Goal: Information Seeking & Learning: Learn about a topic

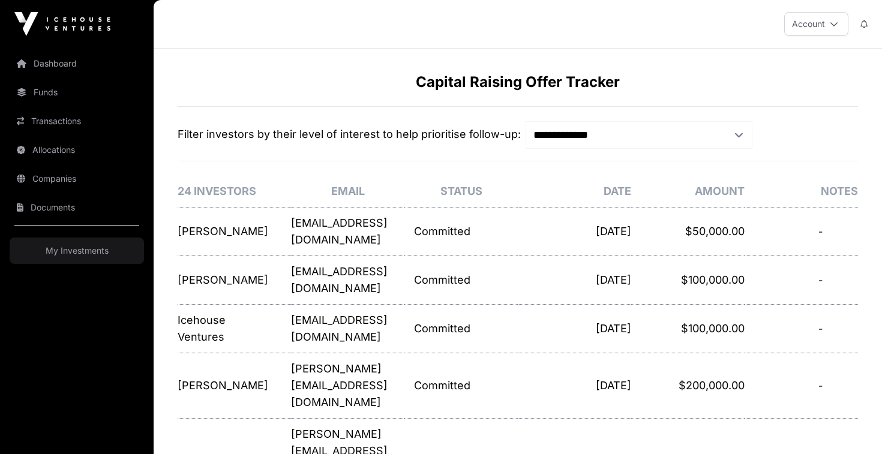
click at [70, 62] on link "Dashboard" at bounding box center [77, 63] width 134 height 26
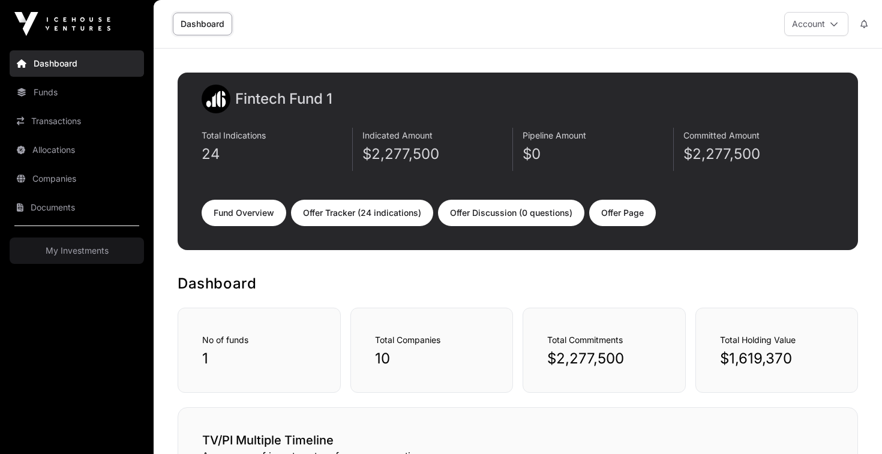
click at [70, 91] on link "Funds" at bounding box center [77, 92] width 134 height 26
click at [256, 218] on link "Fund Overview" at bounding box center [244, 213] width 85 height 26
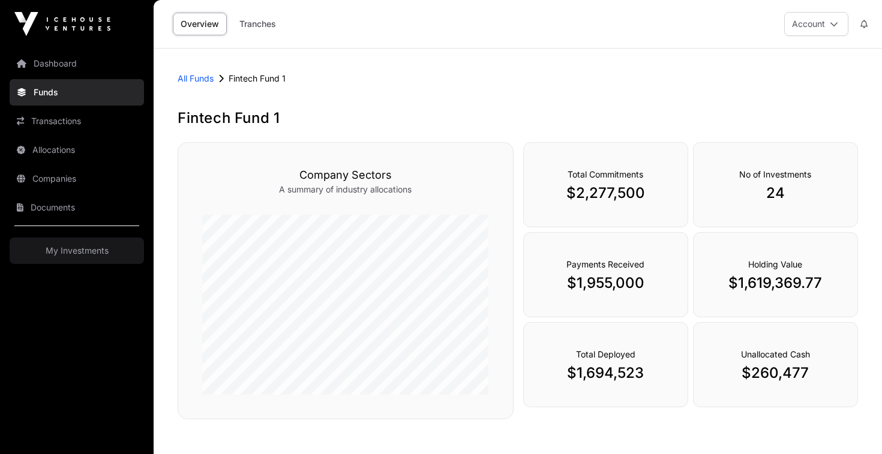
click at [41, 58] on link "Dashboard" at bounding box center [77, 63] width 134 height 26
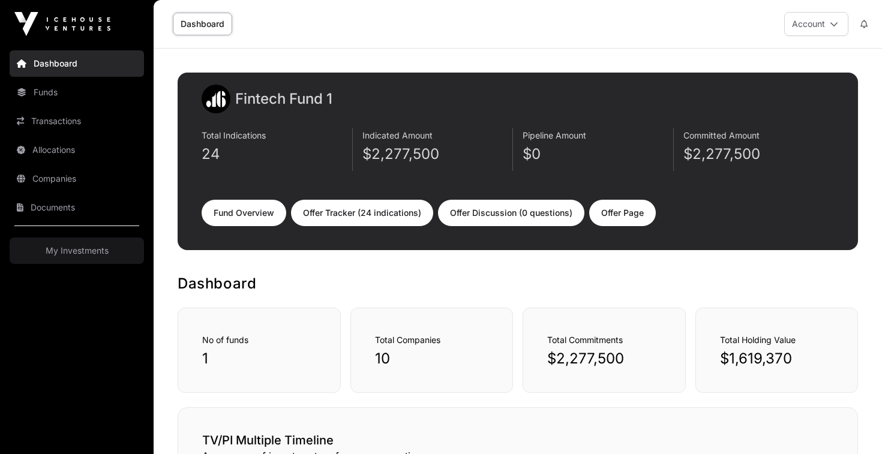
click at [65, 245] on link "My Investments" at bounding box center [77, 251] width 134 height 26
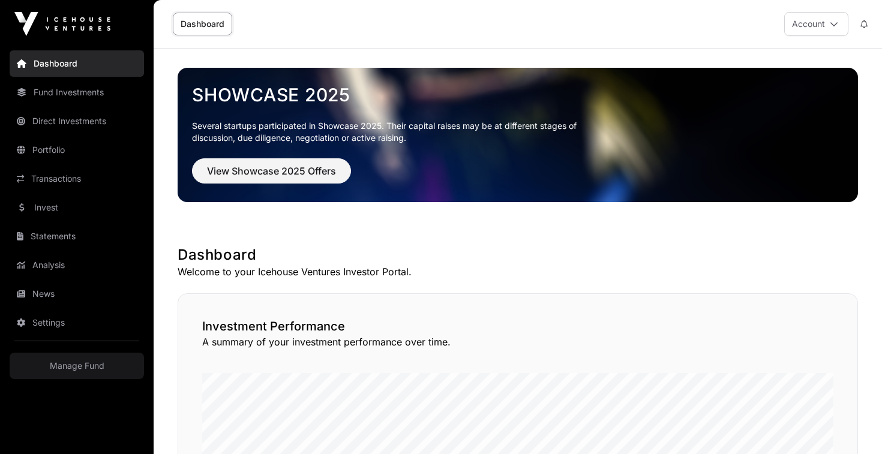
click at [68, 148] on link "Portfolio" at bounding box center [77, 150] width 134 height 26
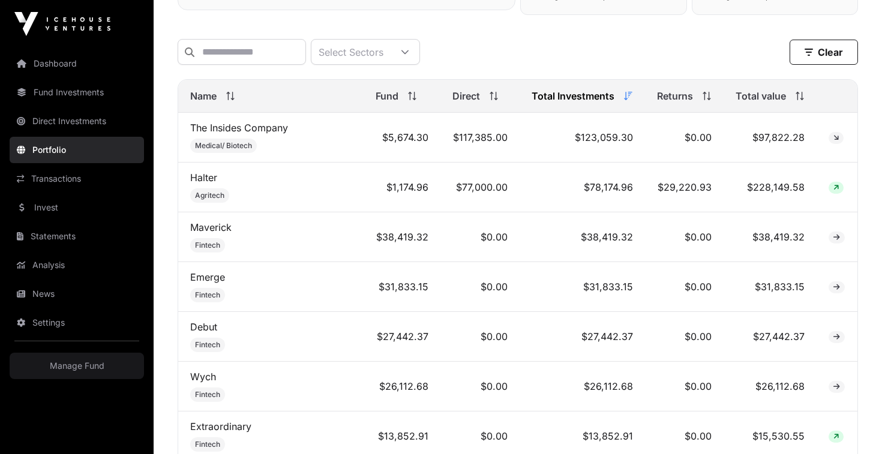
scroll to position [477, 0]
click at [81, 121] on link "Direct Investments" at bounding box center [77, 121] width 134 height 26
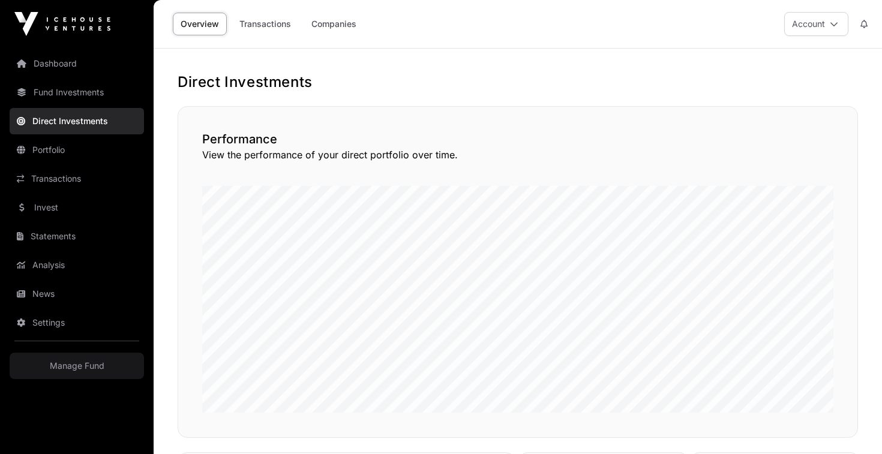
click at [70, 63] on link "Dashboard" at bounding box center [77, 63] width 134 height 26
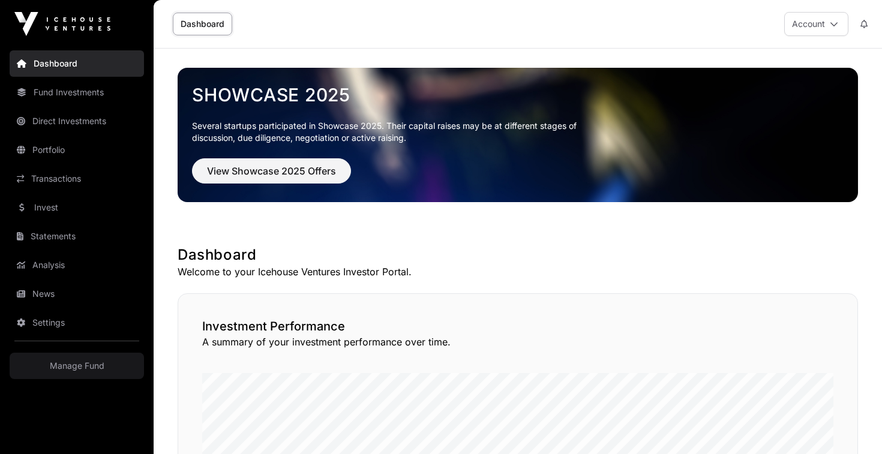
click at [68, 92] on link "Fund Investments" at bounding box center [77, 92] width 134 height 26
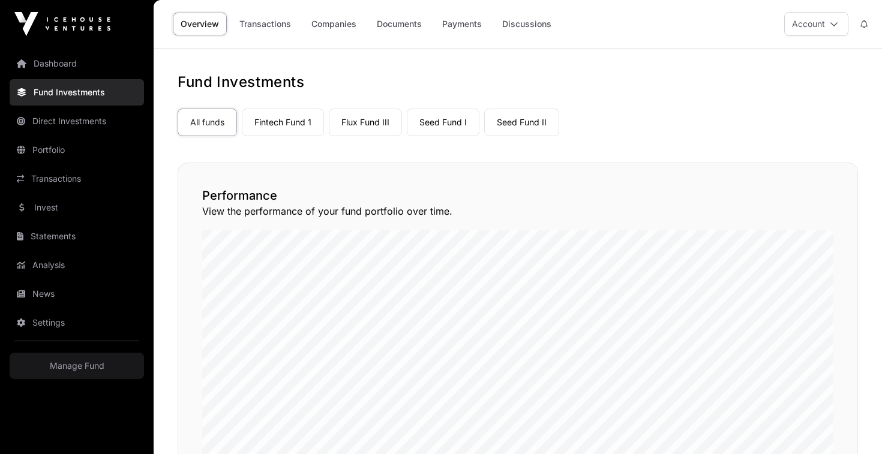
click at [280, 117] on link "Fintech Fund 1" at bounding box center [283, 123] width 82 height 28
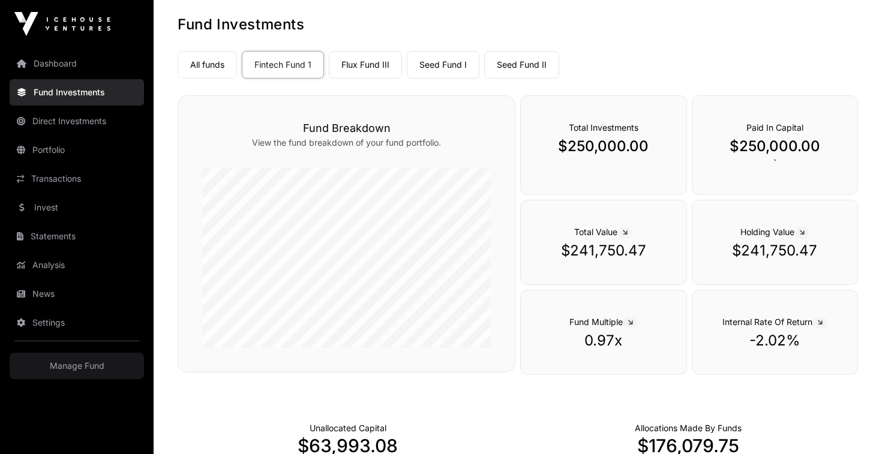
scroll to position [59, 0]
click at [77, 364] on link "Manage Fund" at bounding box center [77, 366] width 134 height 26
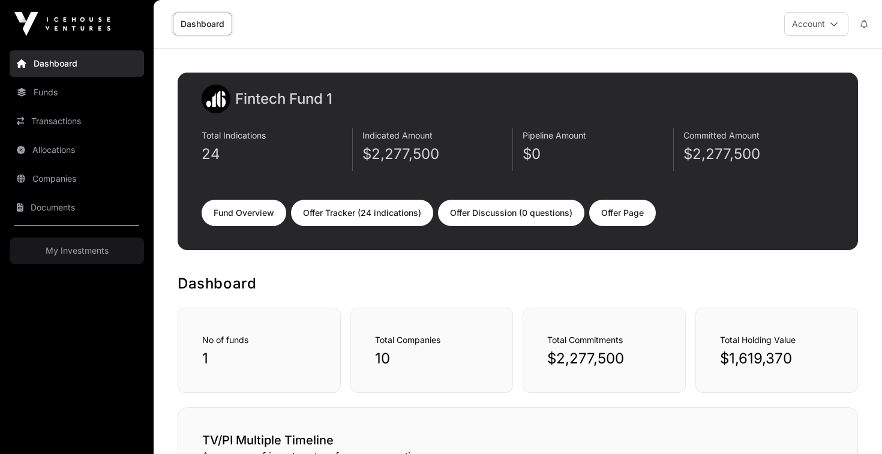
click at [65, 95] on link "Funds" at bounding box center [77, 92] width 134 height 26
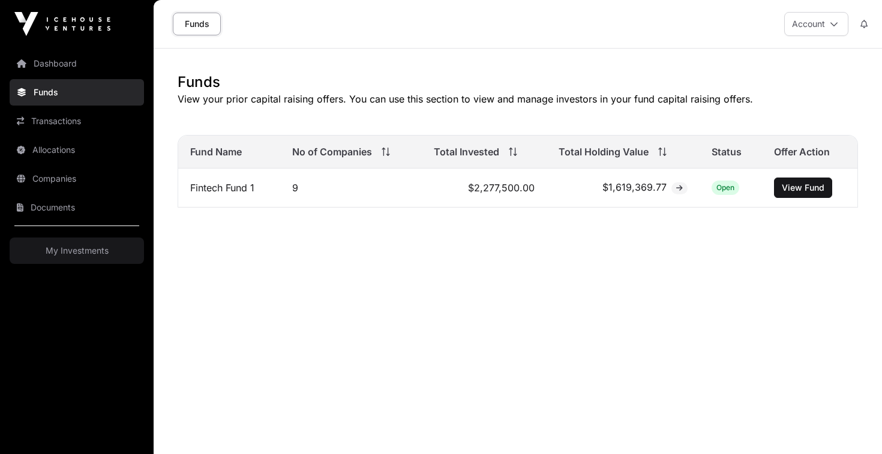
click at [58, 176] on link "Companies" at bounding box center [77, 179] width 134 height 26
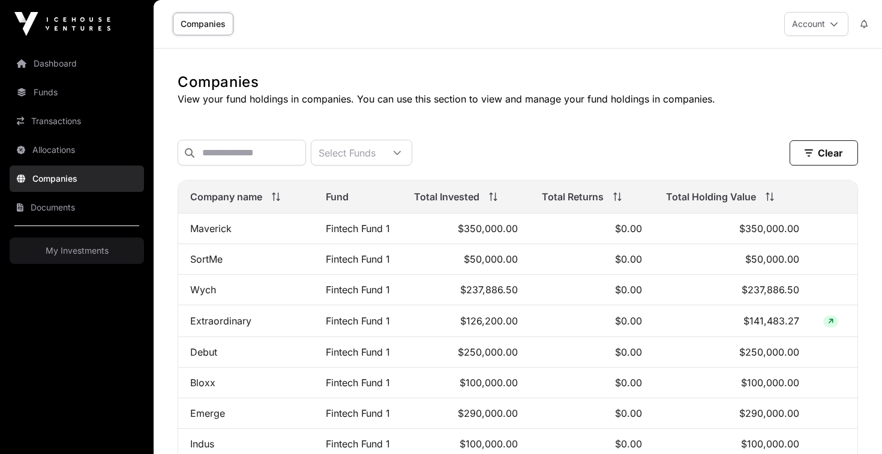
click at [54, 92] on link "Funds" at bounding box center [77, 92] width 134 height 26
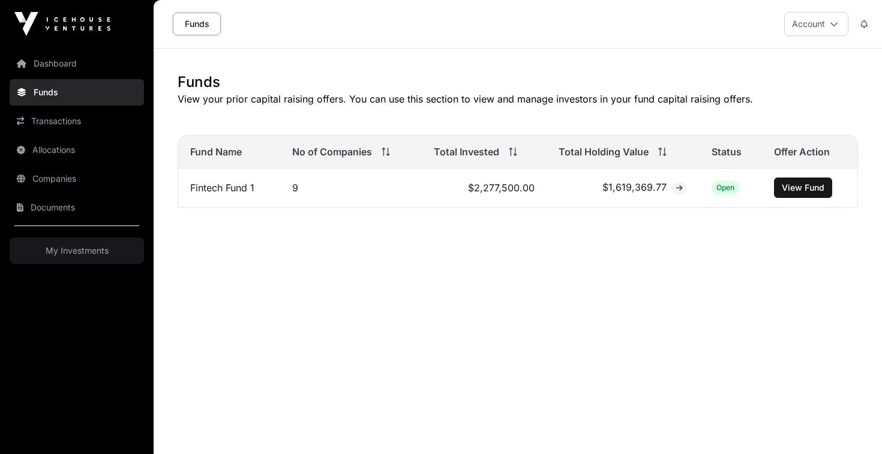
click at [59, 250] on link "My Investments" at bounding box center [77, 251] width 134 height 26
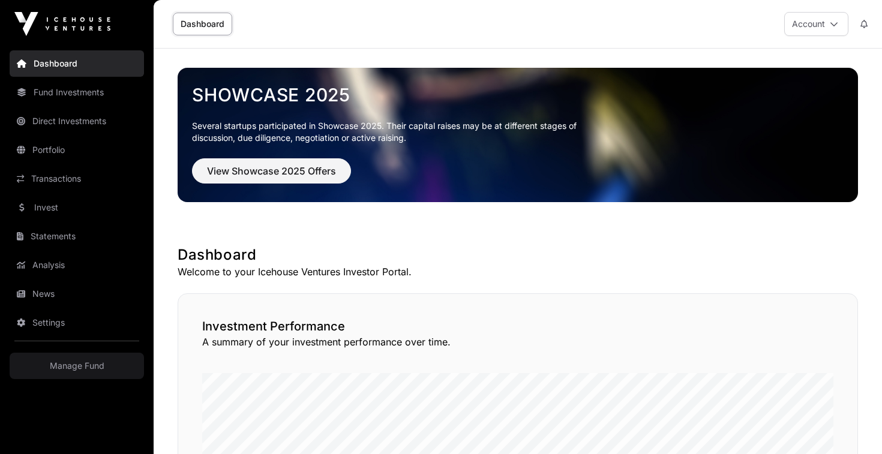
click at [48, 65] on link "Dashboard" at bounding box center [77, 63] width 134 height 26
click at [206, 25] on link "Dashboard" at bounding box center [202, 24] width 59 height 23
click at [207, 23] on link "Dashboard" at bounding box center [202, 24] width 59 height 23
click at [92, 122] on link "Direct Investments" at bounding box center [77, 121] width 134 height 26
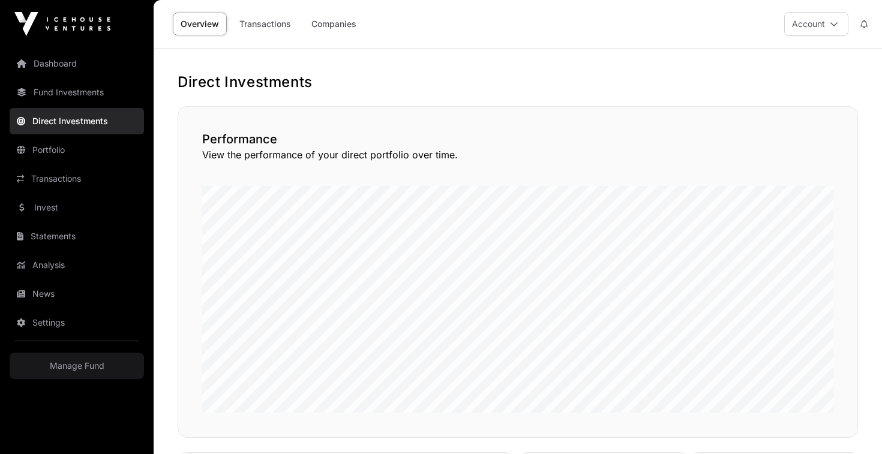
click at [61, 150] on link "Portfolio" at bounding box center [77, 150] width 134 height 26
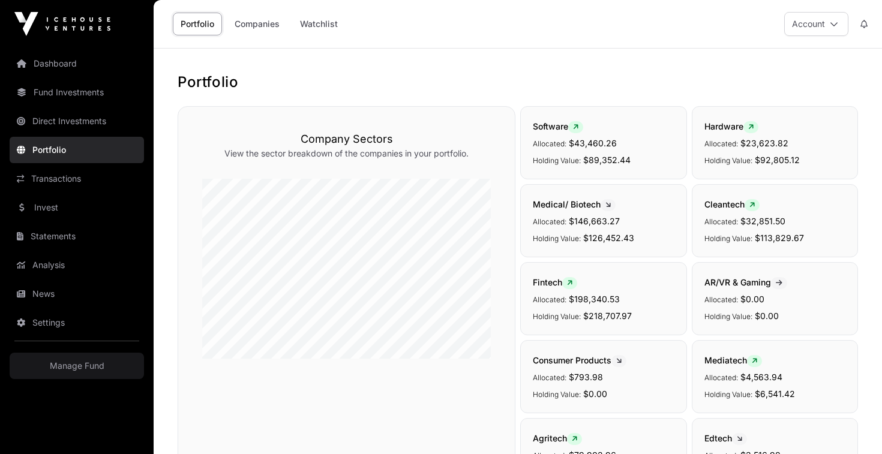
click at [42, 62] on link "Dashboard" at bounding box center [77, 63] width 134 height 26
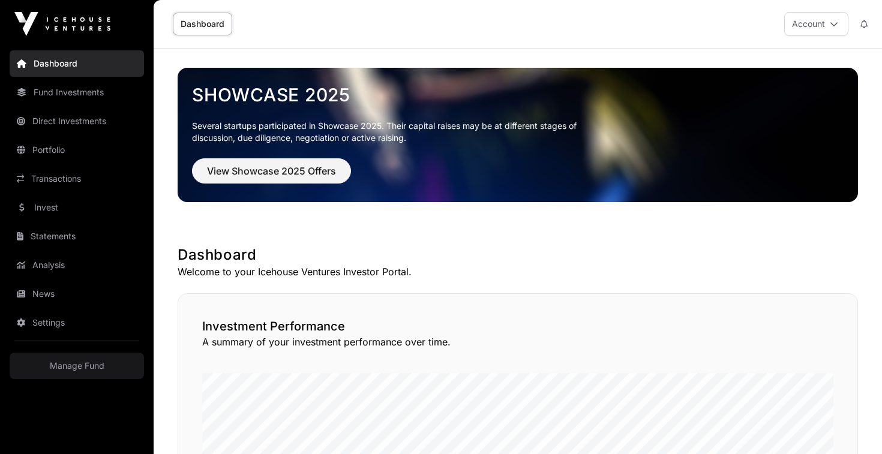
click at [52, 34] on img at bounding box center [62, 24] width 96 height 24
click at [72, 95] on link "Fund Investments" at bounding box center [77, 92] width 134 height 26
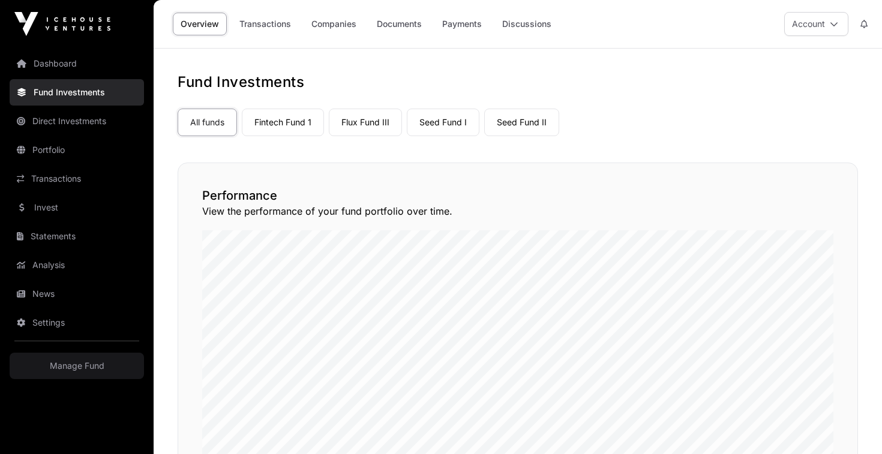
click at [337, 23] on link "Companies" at bounding box center [334, 24] width 61 height 23
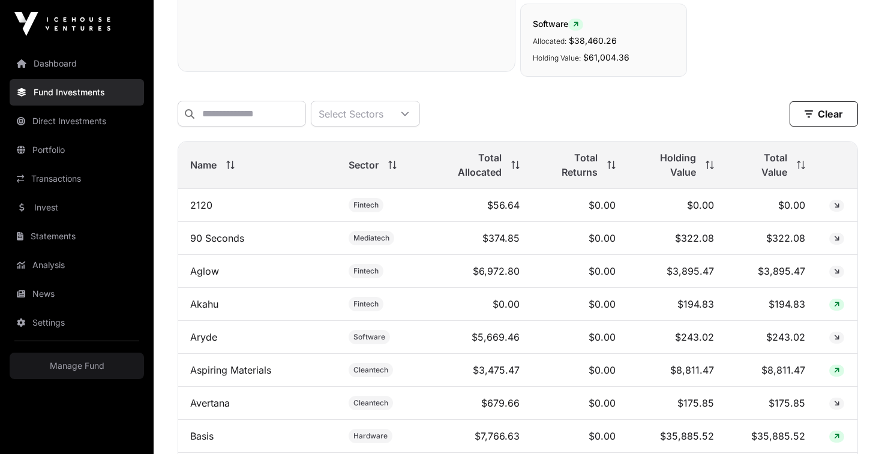
scroll to position [475, 0]
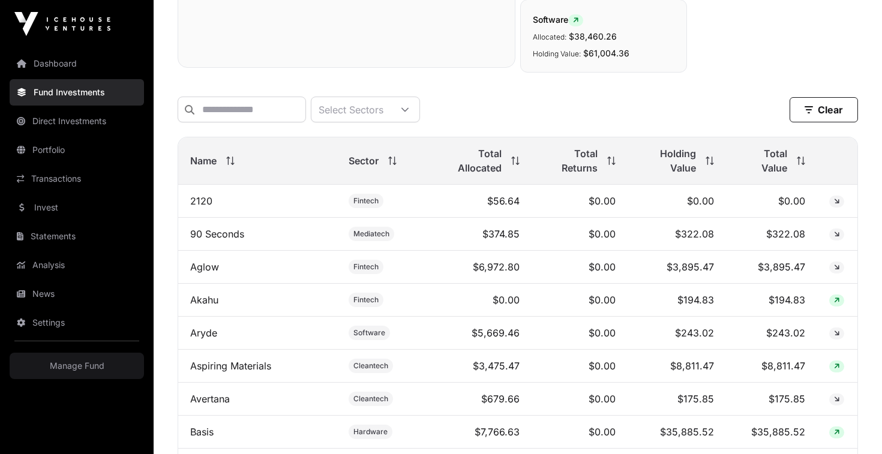
click at [206, 302] on link "Akahu" at bounding box center [204, 300] width 28 height 12
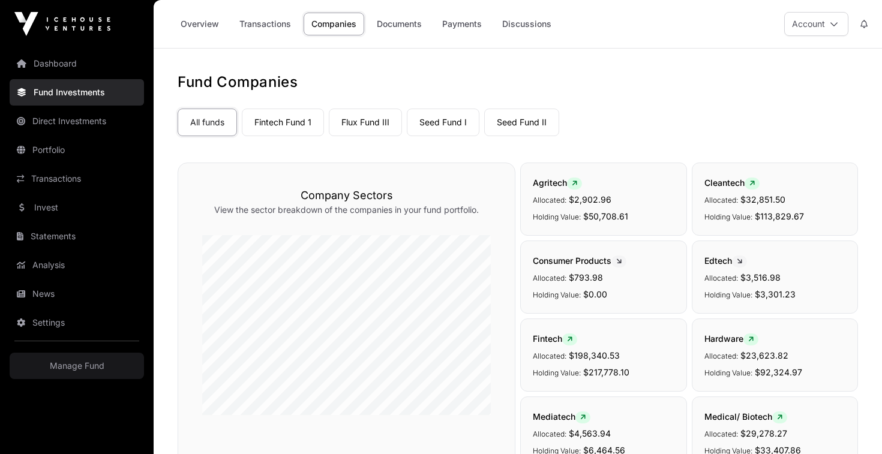
click at [755, 77] on h1 "Fund Companies" at bounding box center [518, 82] width 680 height 19
